Goal: Task Accomplishment & Management: Use online tool/utility

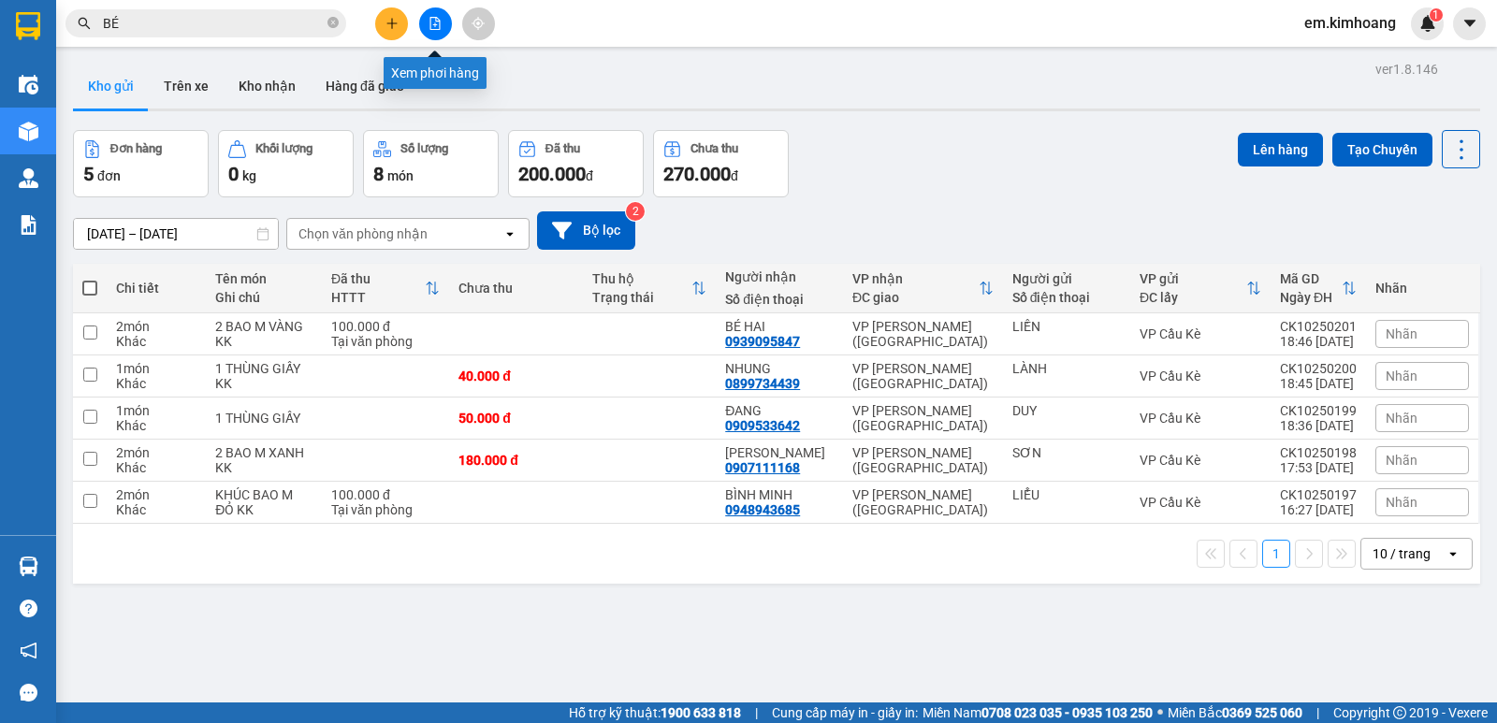
click at [435, 26] on icon "file-add" at bounding box center [435, 23] width 10 height 13
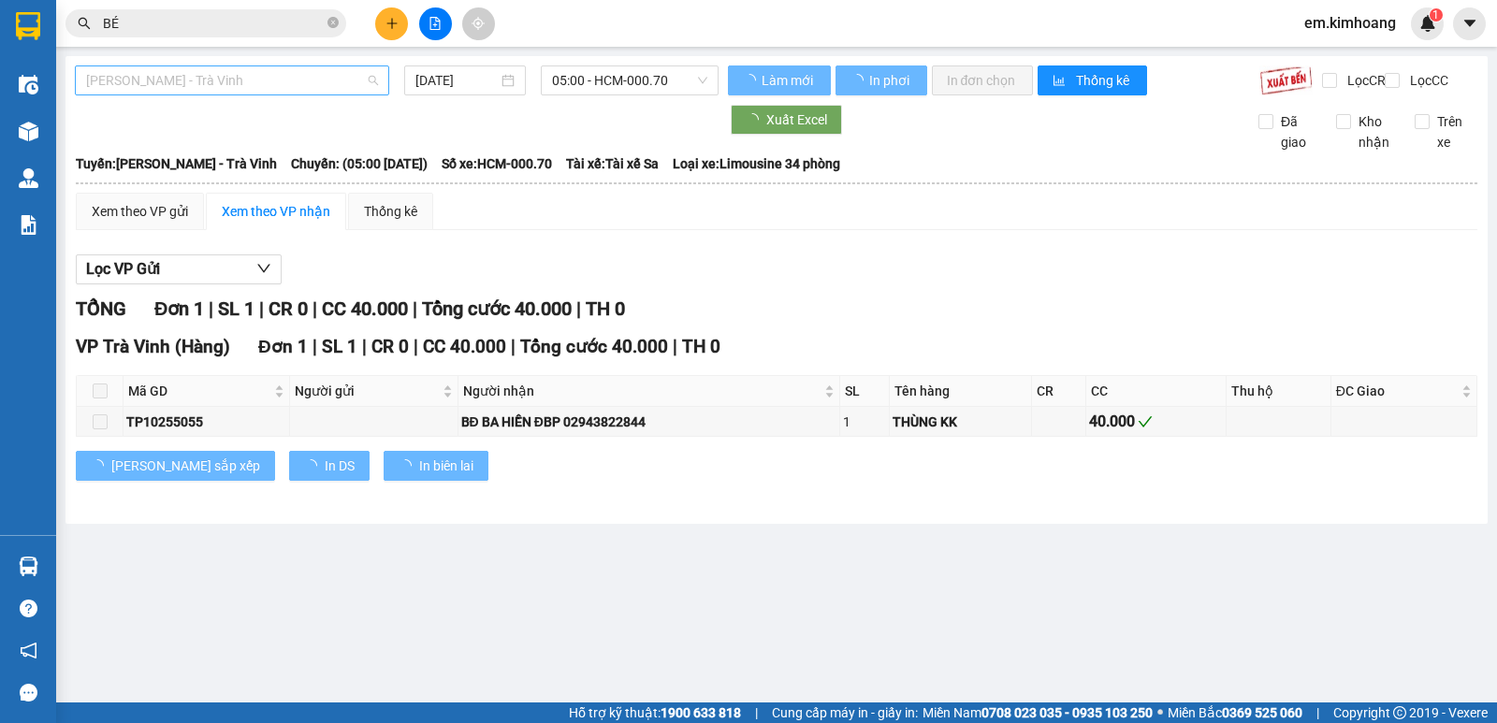
click at [307, 80] on span "[PERSON_NAME] - Trà Vinh" at bounding box center [232, 80] width 292 height 28
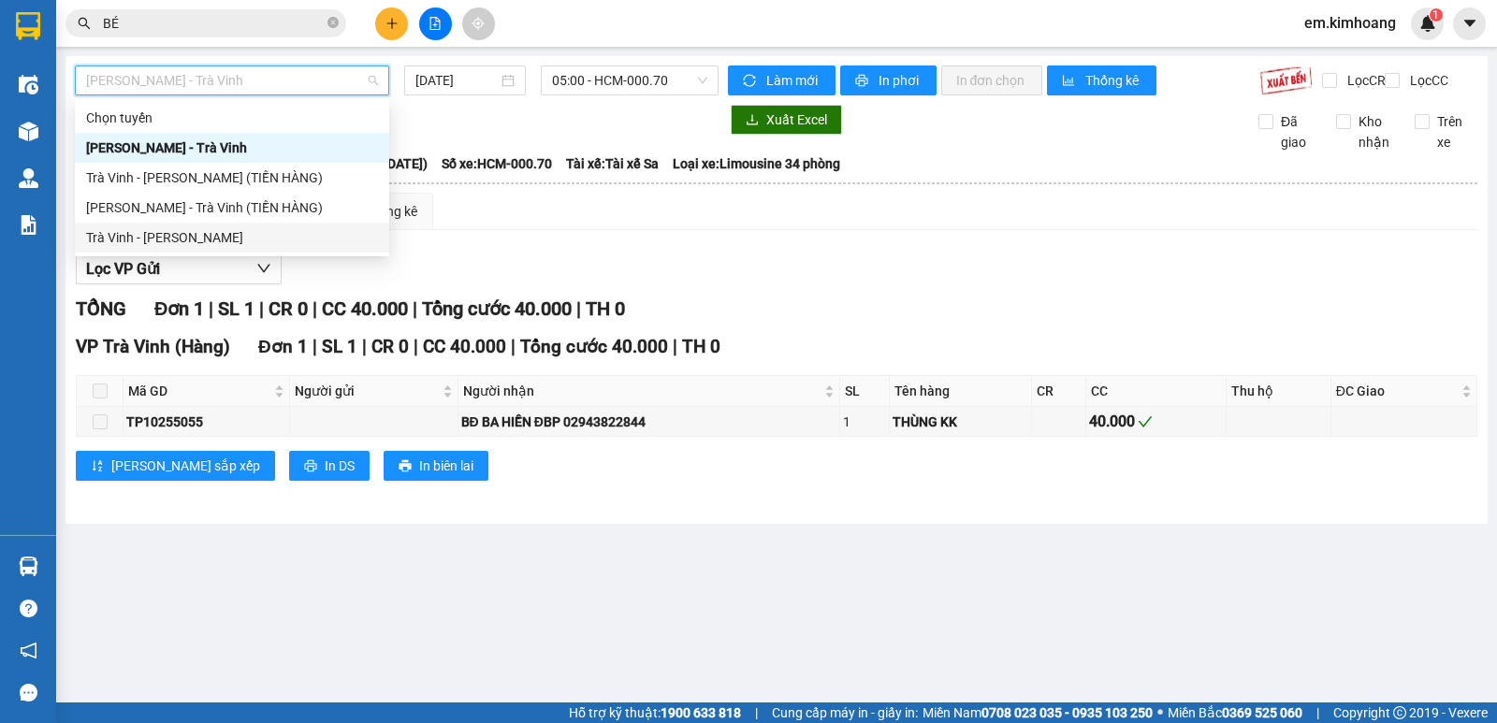
click at [292, 225] on div "Trà Vinh - [PERSON_NAME]" at bounding box center [232, 238] width 314 height 30
type input "[DATE]"
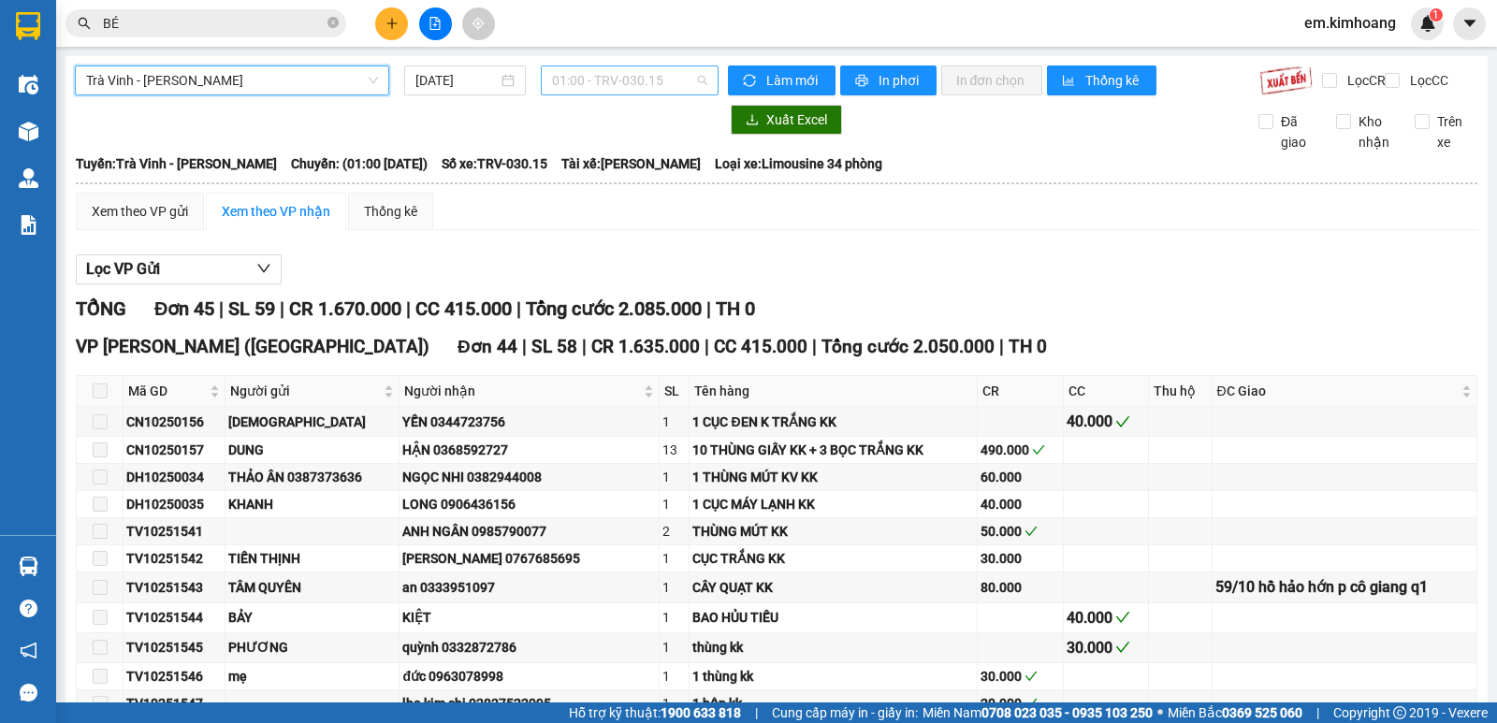
click at [604, 77] on span "01:00 - TRV-030.15" at bounding box center [629, 80] width 154 height 28
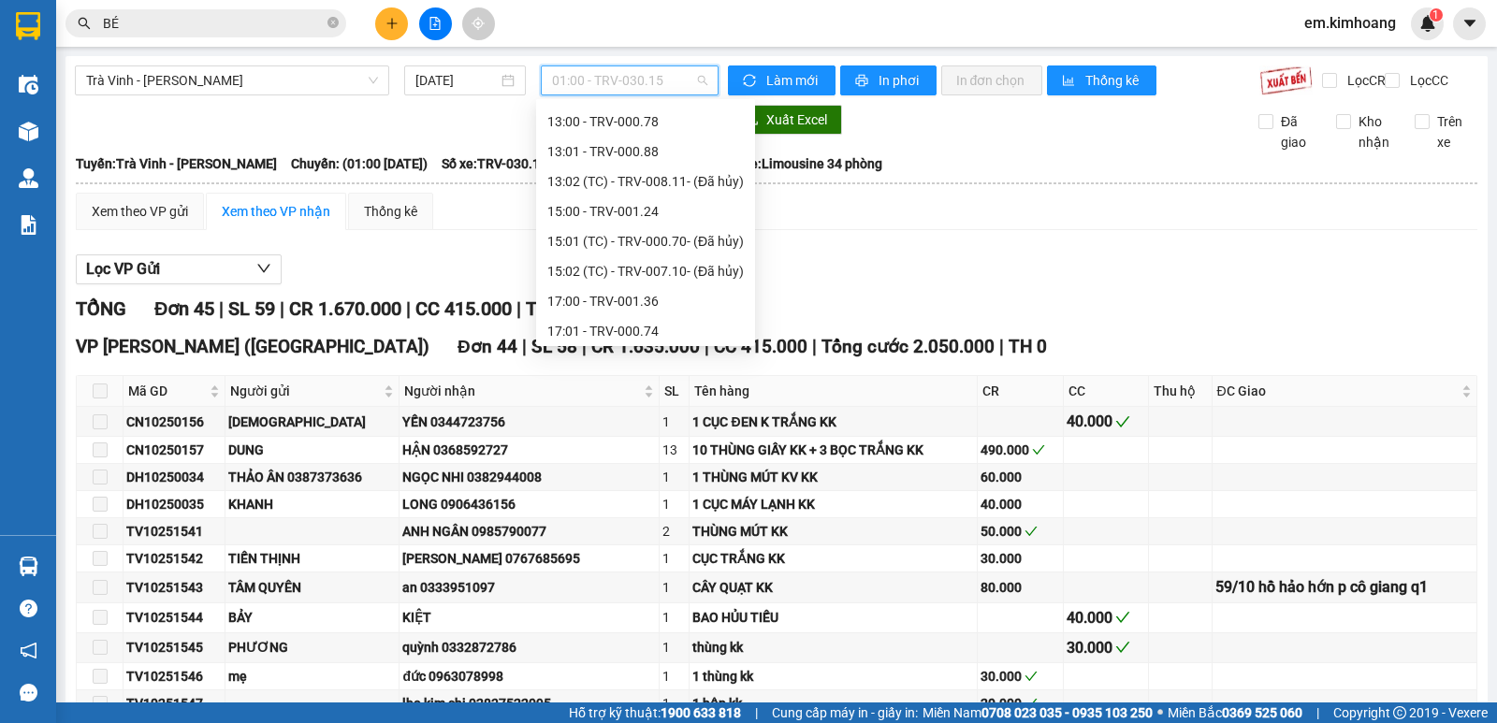
scroll to position [539, 0]
click at [565, 175] on div "15:00 - TRV-001.24" at bounding box center [645, 177] width 196 height 21
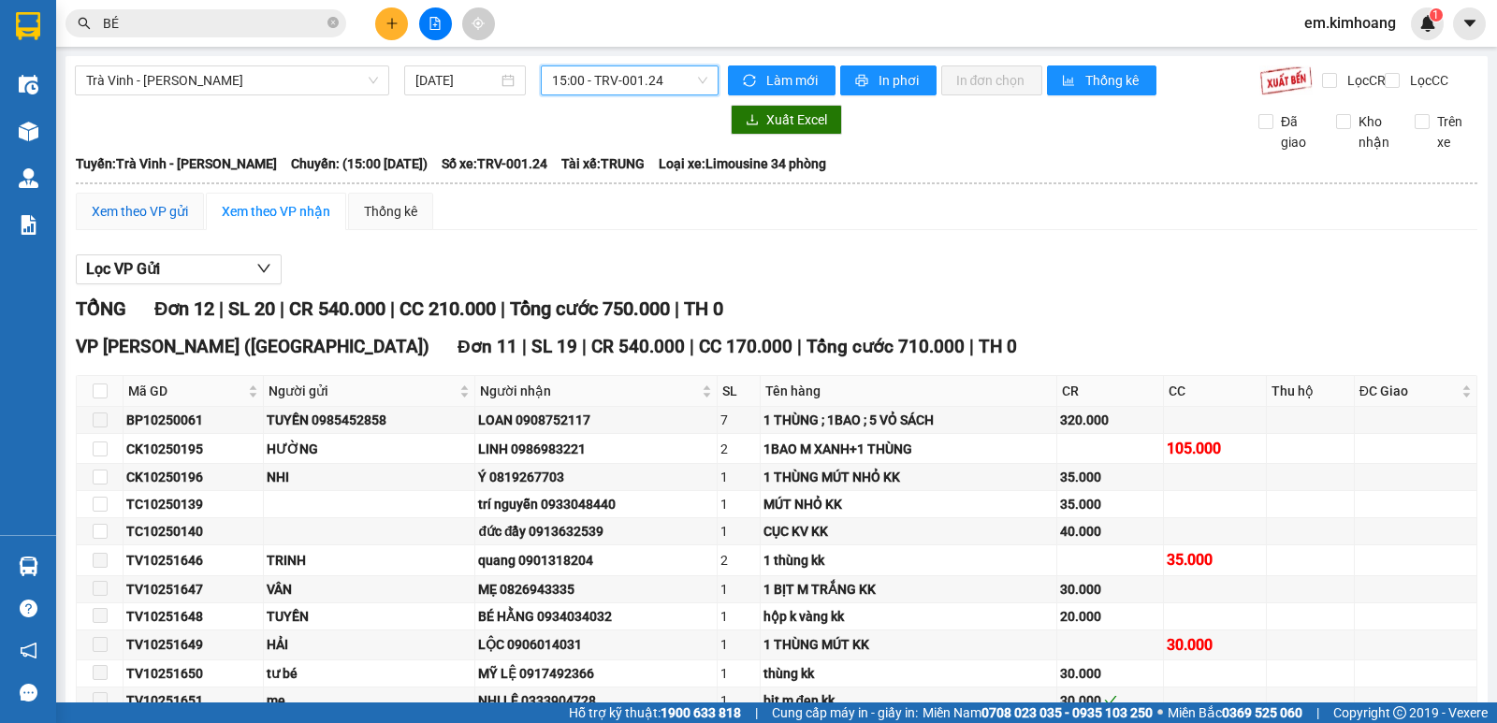
click at [168, 222] on div "Xem theo VP gửi" at bounding box center [140, 211] width 96 height 21
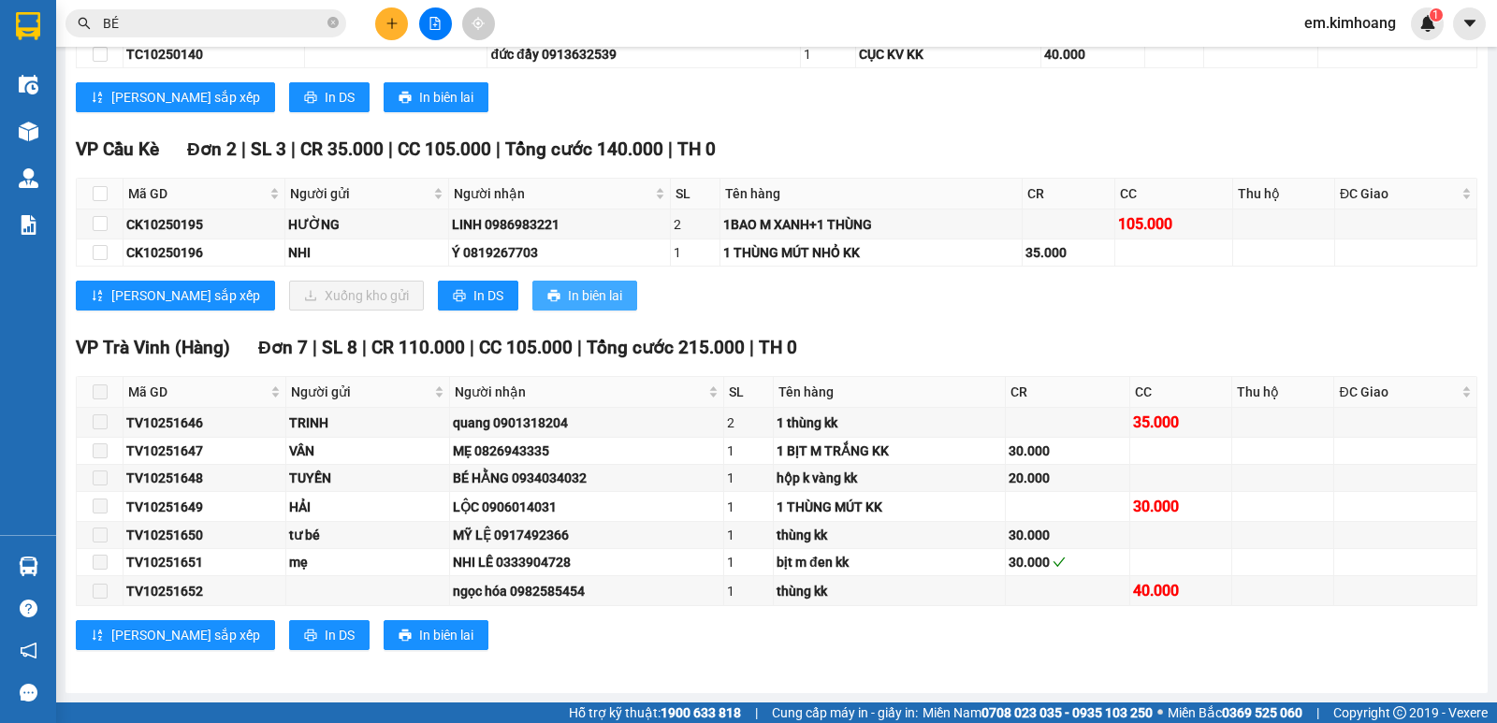
scroll to position [577, 0]
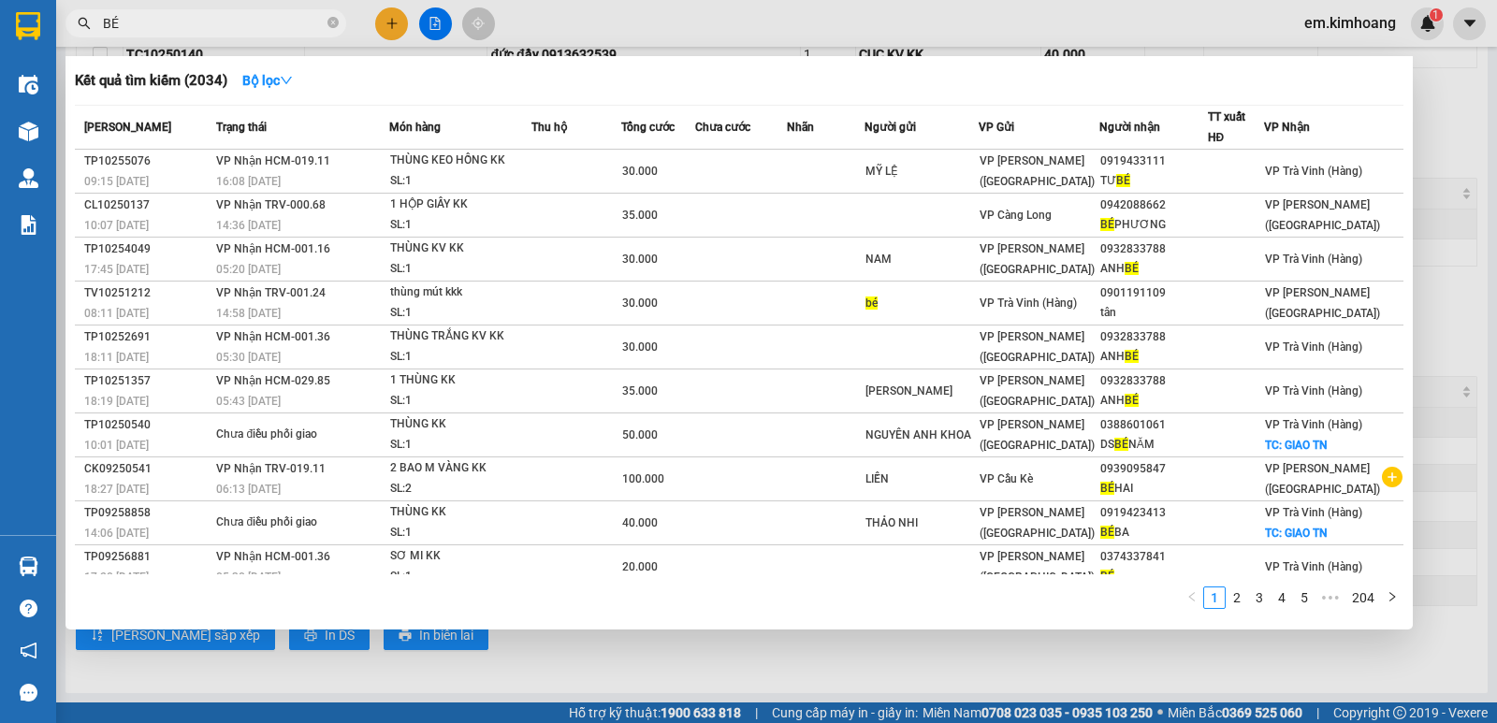
click at [252, 21] on input "BÉ" at bounding box center [213, 23] width 221 height 21
type input "B"
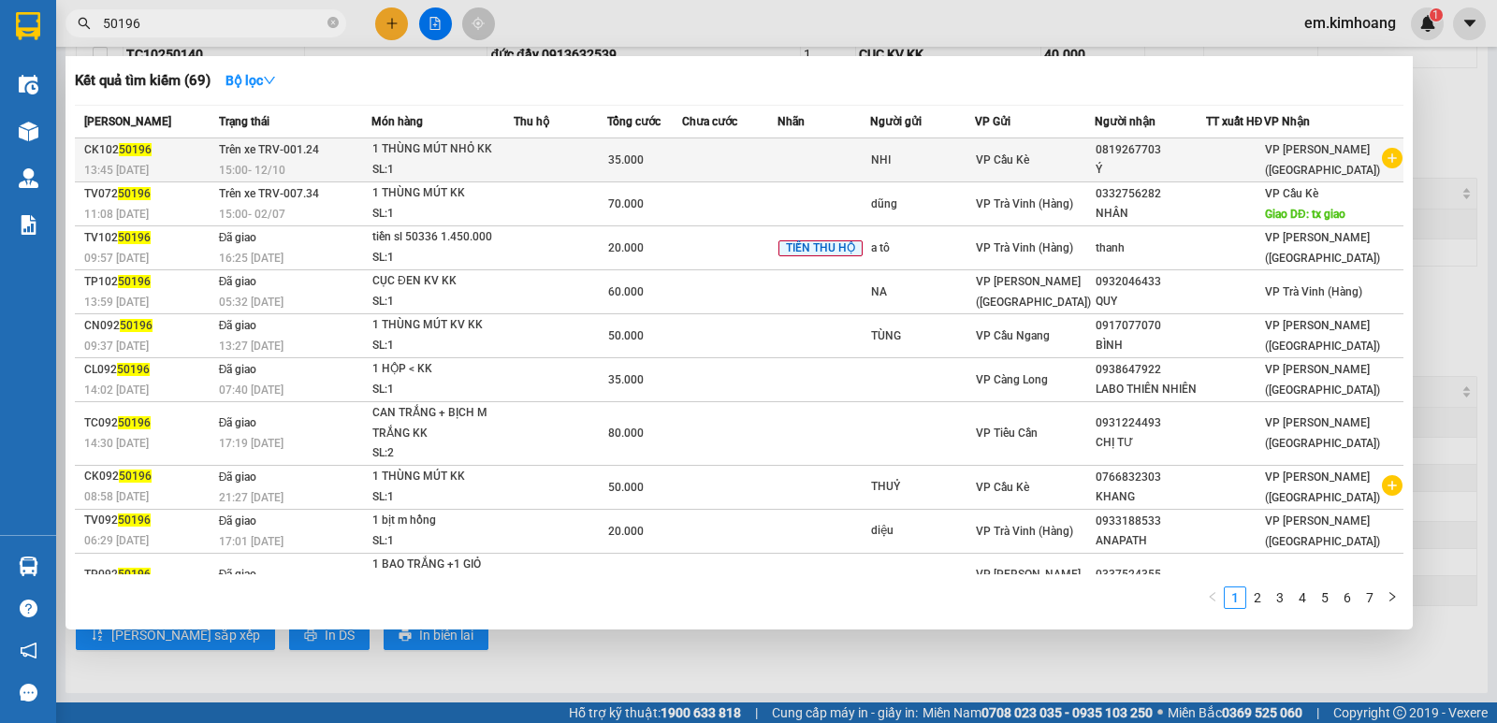
type input "50196"
click at [778, 156] on td at bounding box center [729, 160] width 95 height 44
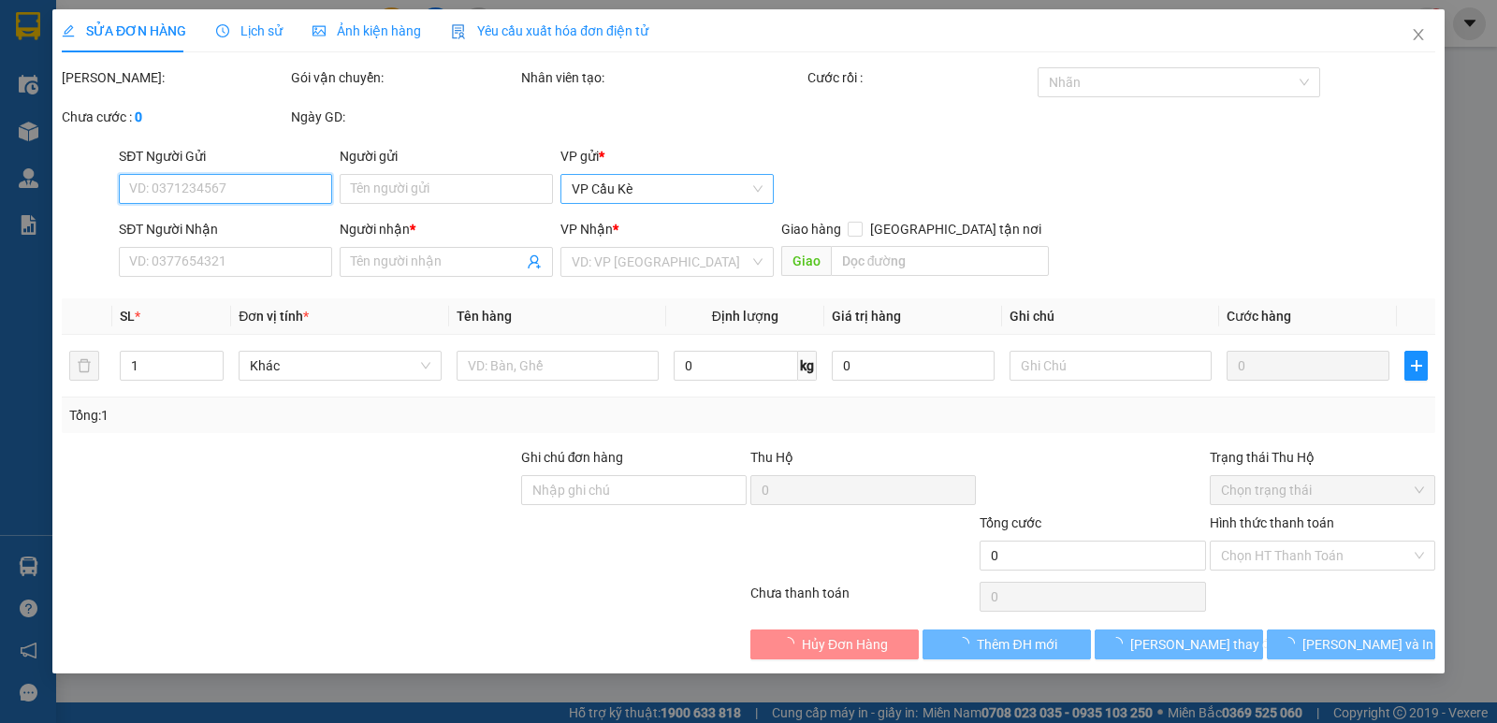
type input "NHI"
type input "0819267703"
type input "Ý"
type input "35.000"
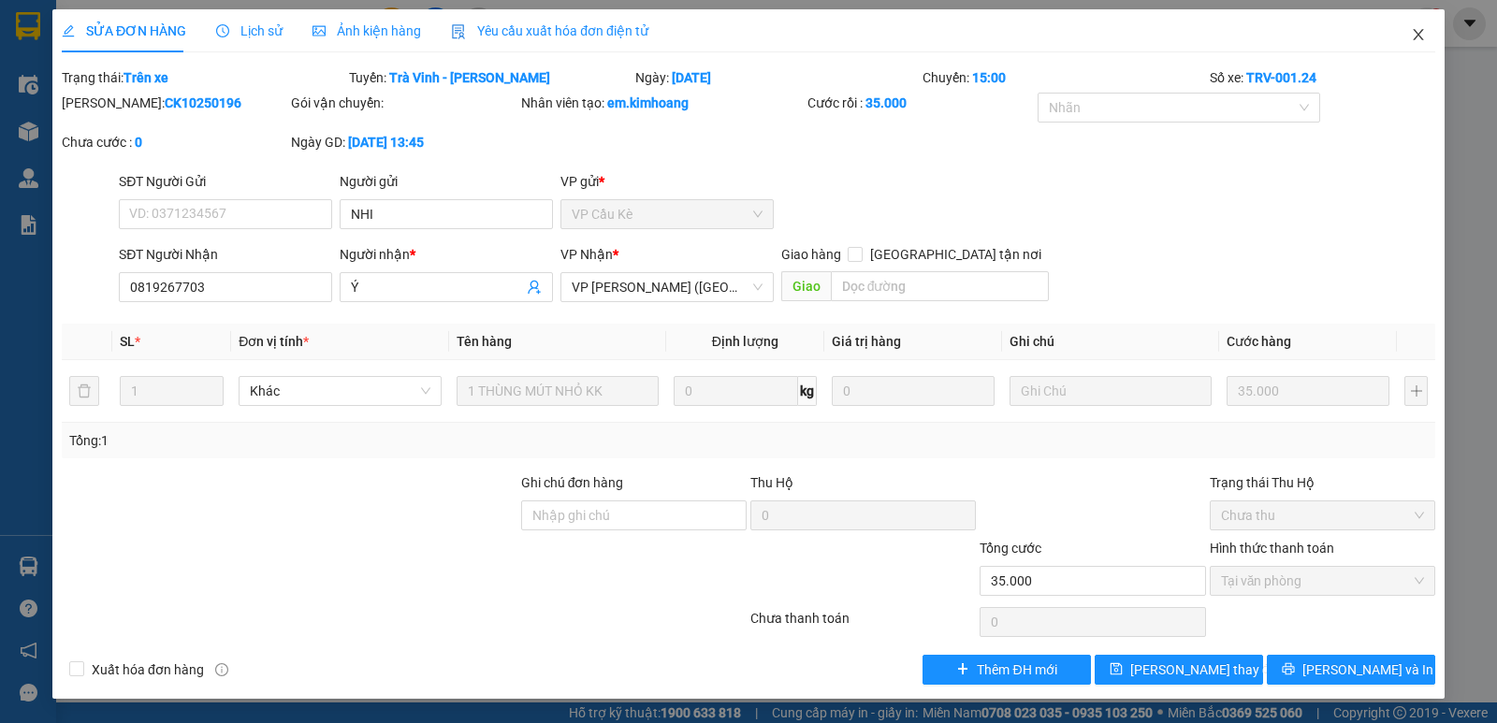
click at [1415, 33] on icon "close" at bounding box center [1418, 34] width 15 height 15
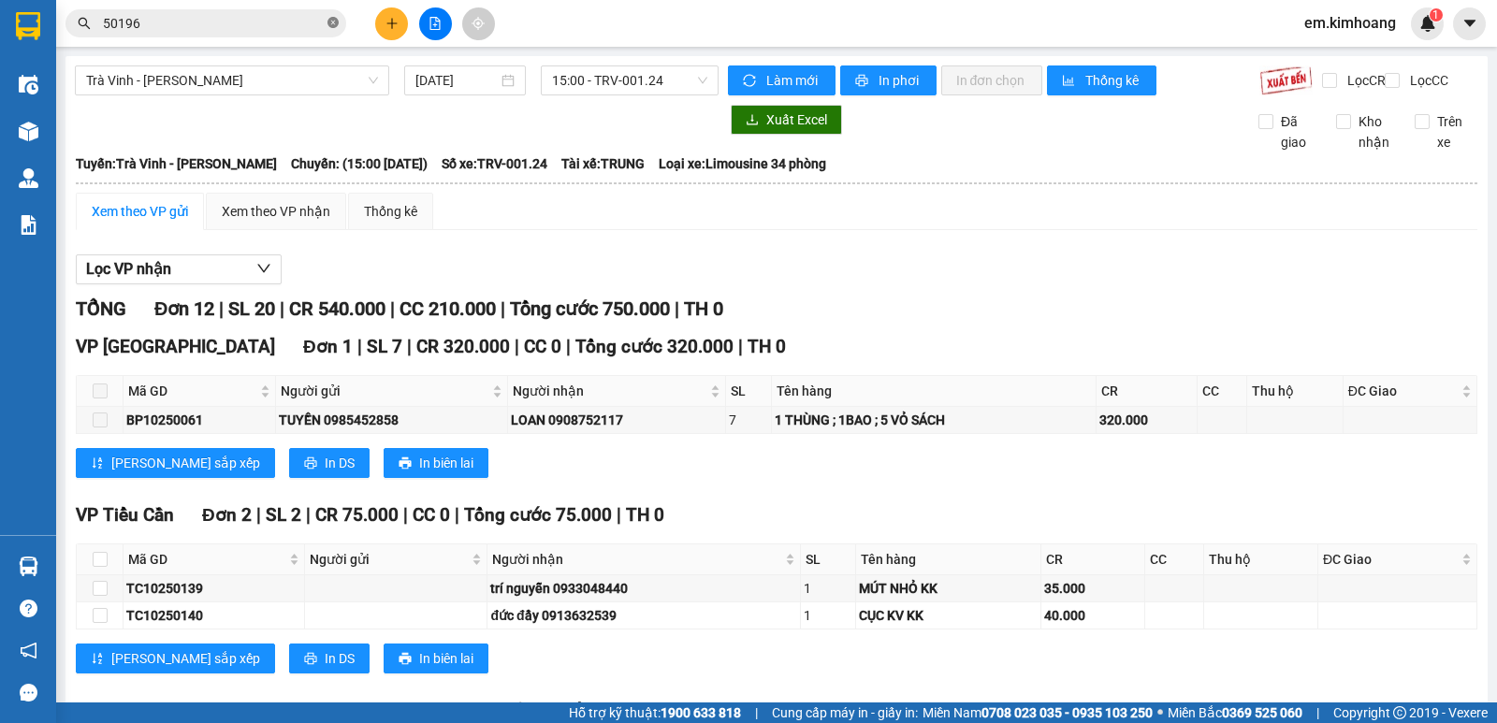
click at [332, 26] on icon "close-circle" at bounding box center [332, 22] width 11 height 11
click at [269, 22] on input "text" at bounding box center [213, 23] width 221 height 21
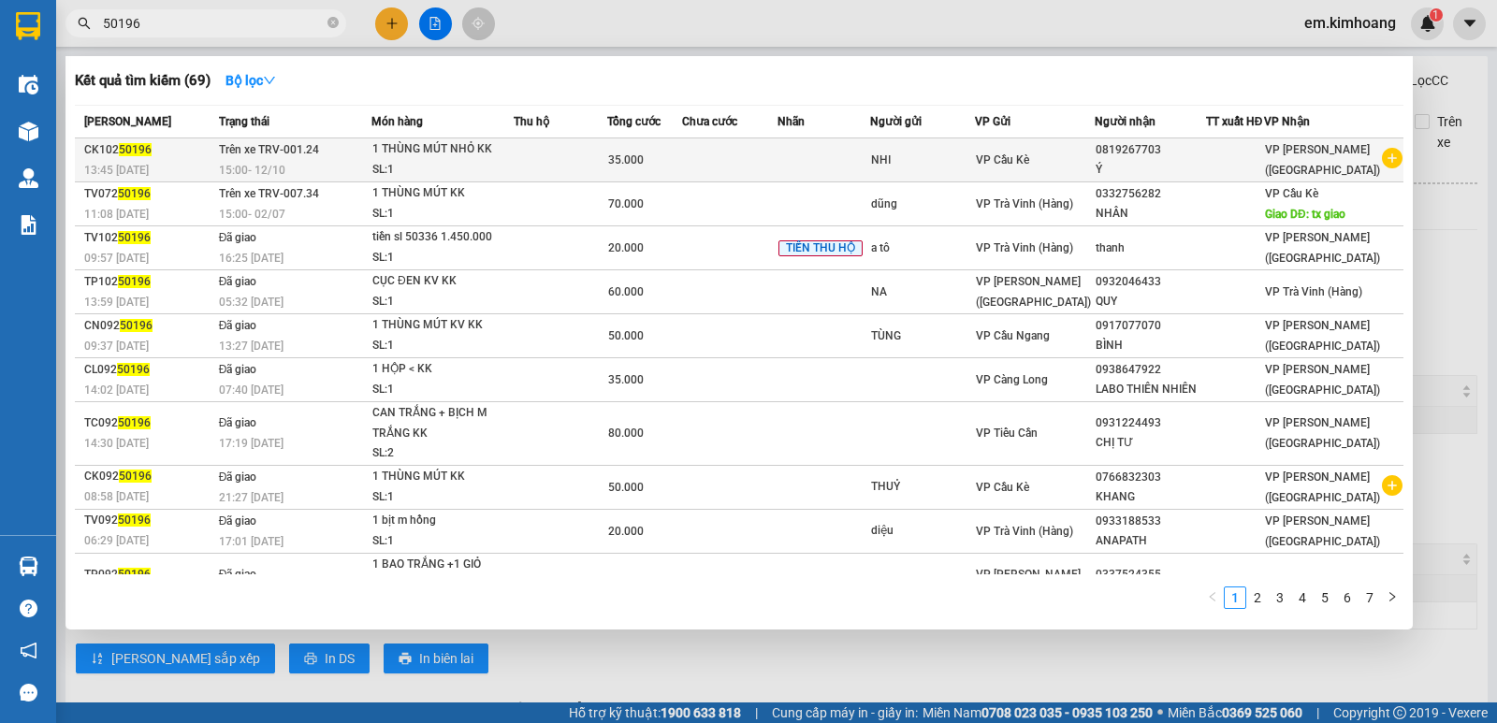
type input "50196"
click at [798, 172] on td at bounding box center [824, 160] width 93 height 44
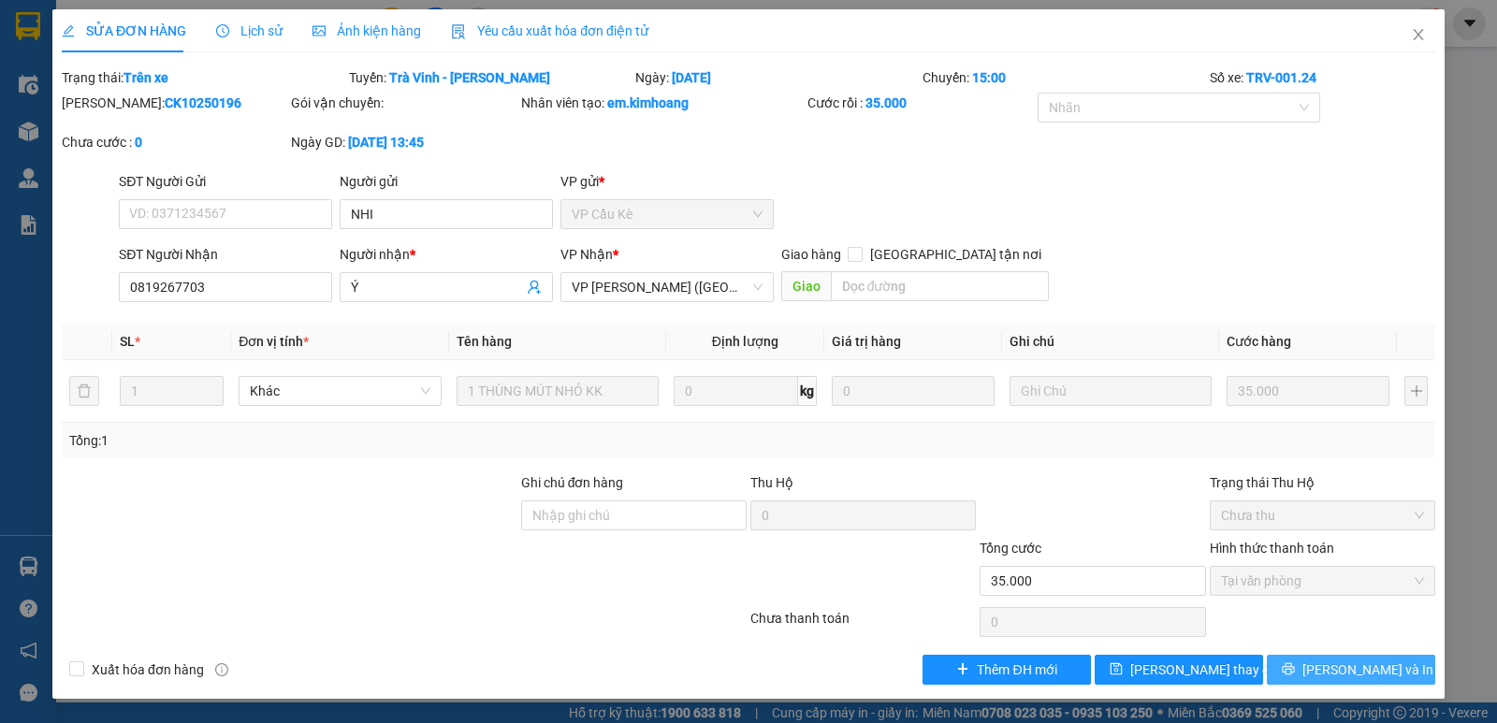
drag, startPoint x: 1369, startPoint y: 674, endPoint x: 1356, endPoint y: 659, distance: 19.9
click at [1366, 671] on span "[PERSON_NAME] và In" at bounding box center [1367, 670] width 131 height 21
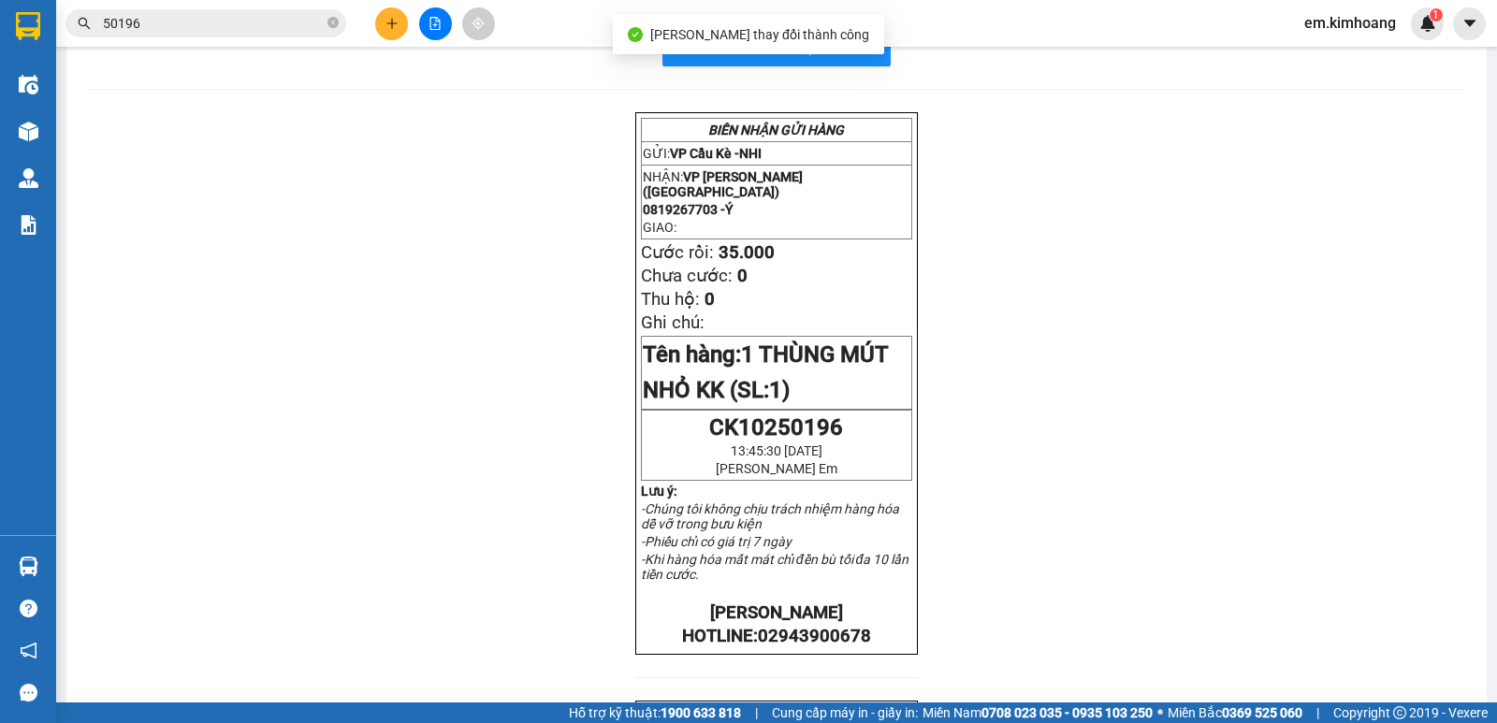
scroll to position [94, 0]
